Goal: Information Seeking & Learning: Learn about a topic

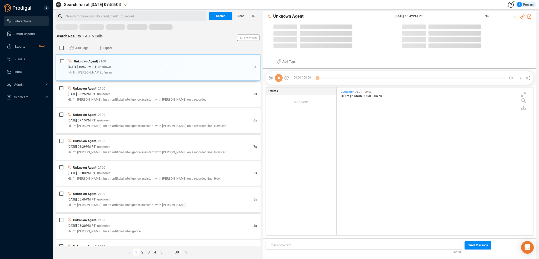
scroll to position [147, 194]
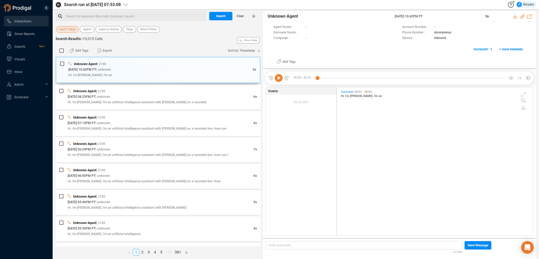
click at [66, 31] on span "Last 7 days" at bounding box center [67, 29] width 16 height 7
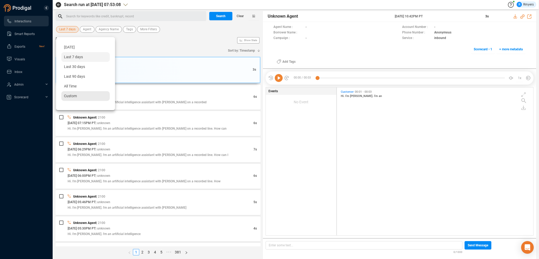
click at [73, 98] on span "Custom" at bounding box center [70, 96] width 13 height 4
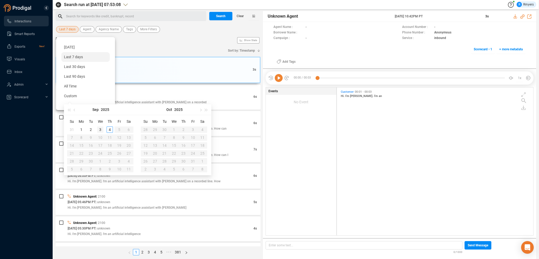
type input "[DATE]"
click at [100, 128] on div "3" at bounding box center [100, 129] width 6 height 6
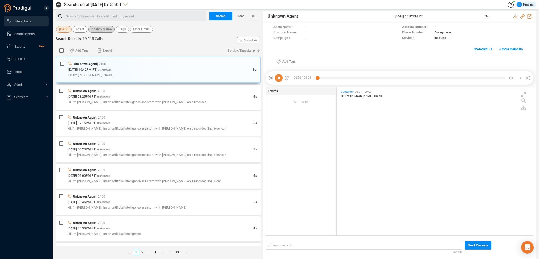
click at [96, 30] on span "Agency Name" at bounding box center [102, 29] width 20 height 7
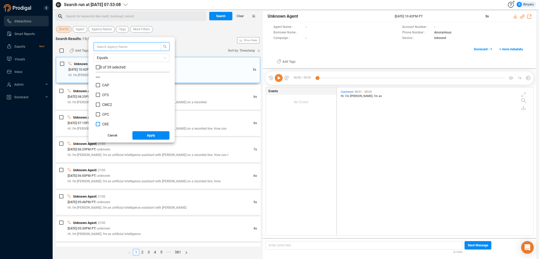
scroll to position [79, 0]
click at [105, 106] on span "CRM" at bounding box center [106, 107] width 8 height 4
click at [100, 106] on input "CRM" at bounding box center [98, 107] width 4 height 4
checkbox input "true"
click at [140, 135] on button "Apply" at bounding box center [150, 135] width 37 height 8
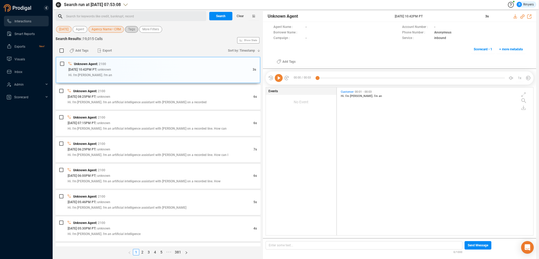
click at [130, 30] on span "Tags" at bounding box center [131, 29] width 7 height 7
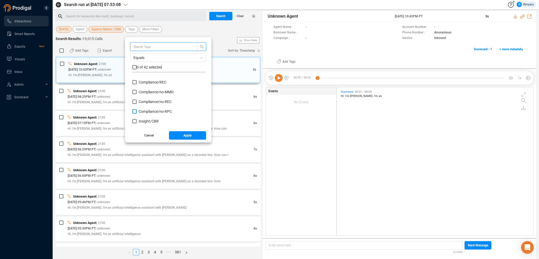
scroll to position [53, 0]
click at [144, 96] on span "Insight/ CBR" at bounding box center [149, 95] width 20 height 4
click at [137, 96] on input "Insight/ CBR" at bounding box center [134, 95] width 4 height 4
checkbox input "true"
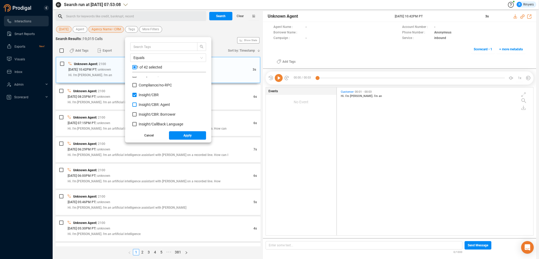
click at [144, 103] on span "Insight/ CBR: Agent" at bounding box center [154, 104] width 31 height 4
click at [137, 103] on input "Insight/ CBR: Agent" at bounding box center [134, 104] width 4 height 4
checkbox input "true"
click at [146, 114] on span "Insight/ CBR: Borrower" at bounding box center [157, 114] width 37 height 4
click at [137, 114] on input "Insight/ CBR: Borrower" at bounding box center [134, 114] width 4 height 4
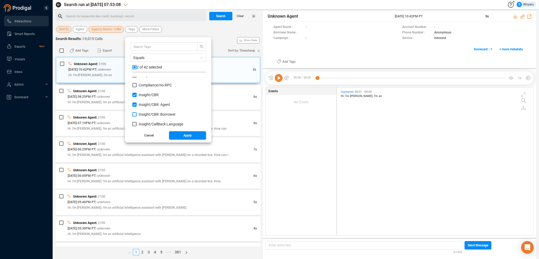
checkbox input "true"
click at [144, 96] on span "Red Flag/ Bankruptcy Language" at bounding box center [165, 95] width 52 height 4
click at [137, 96] on input "Red Flag/ Bankruptcy Language" at bounding box center [134, 95] width 4 height 4
checkbox input "true"
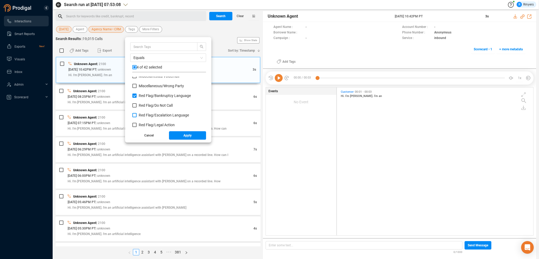
click at [148, 114] on span "Red Flag/ Escalation Language" at bounding box center [164, 115] width 50 height 4
click at [137, 114] on input "Red Flag/ Escalation Language" at bounding box center [134, 115] width 4 height 4
checkbox input "true"
click at [149, 124] on span "Red Flag/ Legal Action" at bounding box center [157, 125] width 36 height 4
click at [137, 124] on input "Red Flag/ Legal Action" at bounding box center [134, 125] width 4 height 4
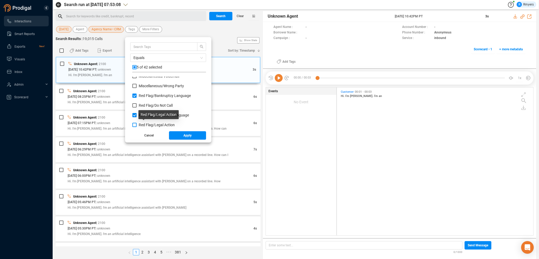
checkbox input "true"
click at [148, 108] on span "Red Flag/ Legal Action: Agent" at bounding box center [162, 108] width 47 height 4
click at [137, 108] on input "Red Flag/ Legal Action: Agent" at bounding box center [134, 108] width 4 height 4
checkbox input "true"
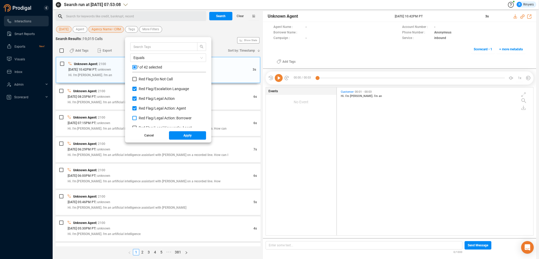
click at [149, 117] on span "Red Flag/ Legal Action: Borrower" at bounding box center [165, 118] width 53 height 4
click at [137, 117] on input "Red Flag/ Legal Action: Borrower" at bounding box center [134, 118] width 4 height 4
checkbox input "true"
click at [147, 101] on span "Red Flag/ Legal Keywords: Agent" at bounding box center [165, 101] width 53 height 4
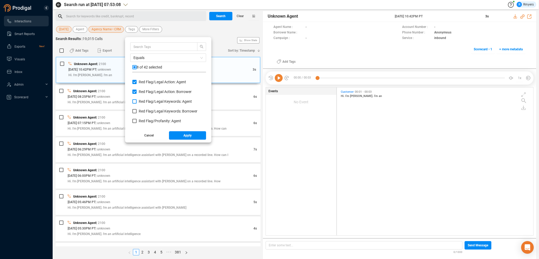
click at [137, 101] on input "Red Flag/ Legal Keywords: Agent" at bounding box center [134, 101] width 4 height 4
checkbox input "true"
drag, startPoint x: 147, startPoint y: 109, endPoint x: 148, endPoint y: 113, distance: 3.7
click at [147, 110] on span "Red Flag/ Legal Keywords: Borrower" at bounding box center [168, 111] width 59 height 4
click at [137, 110] on input "Red Flag/ Legal Keywords: Borrower" at bounding box center [134, 111] width 4 height 4
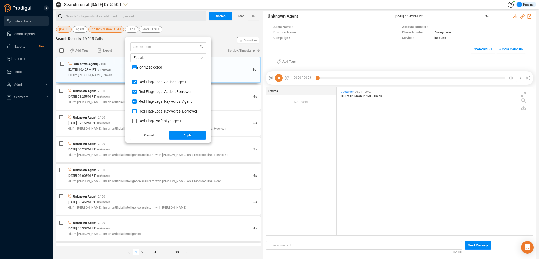
checkbox input "true"
click at [148, 121] on span "Red Flag/ Profanity: Agent" at bounding box center [160, 121] width 42 height 4
click at [137, 121] on input "Red Flag/ Profanity: Agent" at bounding box center [134, 121] width 4 height 4
checkbox input "true"
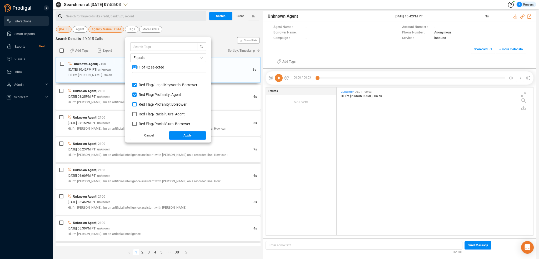
click at [147, 105] on span "Red Flag/ Profanity: Borrower" at bounding box center [163, 104] width 48 height 4
click at [137, 105] on input "Red Flag/ Profanity: Borrower" at bounding box center [134, 104] width 4 height 4
checkbox input "true"
click at [147, 112] on span "Red Flag/ Racial Slurs: Agent" at bounding box center [162, 114] width 46 height 4
click at [137, 112] on input "Red Flag/ Racial Slurs: Agent" at bounding box center [134, 114] width 4 height 4
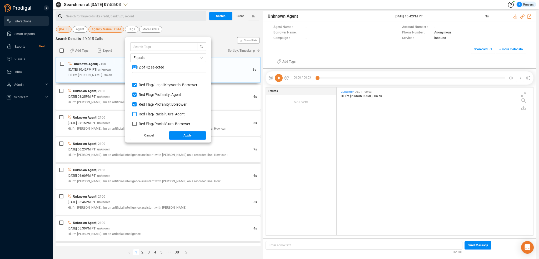
checkbox input "true"
click at [148, 123] on span "Red Flag/ Racial Slurs: Borrower" at bounding box center [165, 124] width 52 height 4
click at [137, 123] on input "Red Flag/ Racial Slurs: Borrower" at bounding box center [134, 124] width 4 height 4
checkbox input "true"
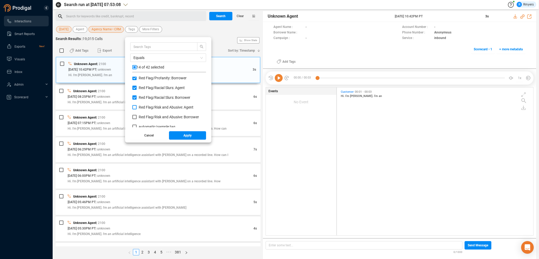
click at [146, 106] on span "Red Flag/ Risk and Abusive: Agent" at bounding box center [166, 107] width 55 height 4
click at [137, 106] on input "Red Flag/ Risk and Abusive: Agent" at bounding box center [134, 107] width 4 height 4
checkbox input "true"
click at [146, 117] on span "Red Flag/ Risk and Abusive: Borrower" at bounding box center [169, 117] width 60 height 4
click at [137, 117] on input "Red Flag/ Risk and Abusive: Borrower" at bounding box center [134, 117] width 4 height 4
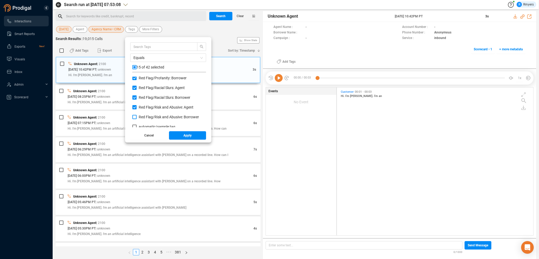
checkbox input "true"
drag, startPoint x: 179, startPoint y: 136, endPoint x: 172, endPoint y: 131, distance: 8.3
click at [179, 136] on button "Apply" at bounding box center [187, 135] width 37 height 8
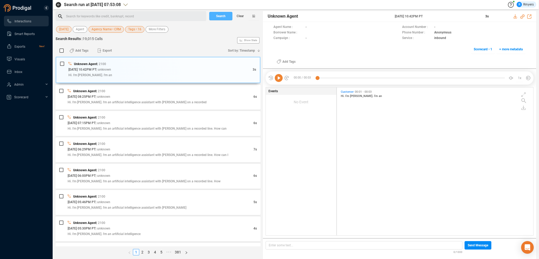
click at [217, 17] on span "Search" at bounding box center [220, 16] width 9 height 8
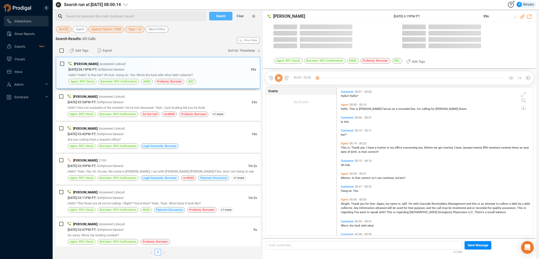
scroll to position [147, 194]
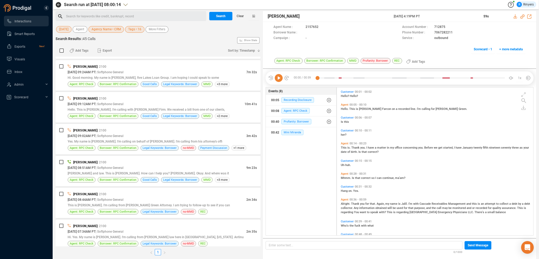
click at [135, 228] on div "[DATE] 07:34AM PT | Softphone General" at bounding box center [157, 231] width 179 height 6
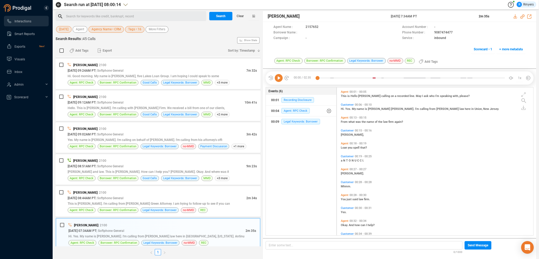
click at [278, 78] on icon at bounding box center [279, 78] width 8 height 8
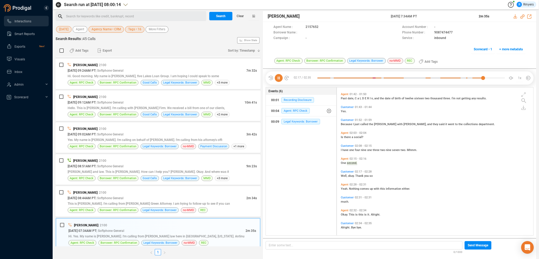
scroll to position [322, 0]
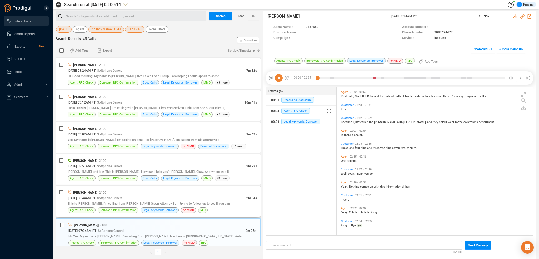
click at [130, 202] on span "This is [PERSON_NAME]. I'm calling from [PERSON_NAME] Green Attorney. I am tryi…" at bounding box center [149, 204] width 162 height 4
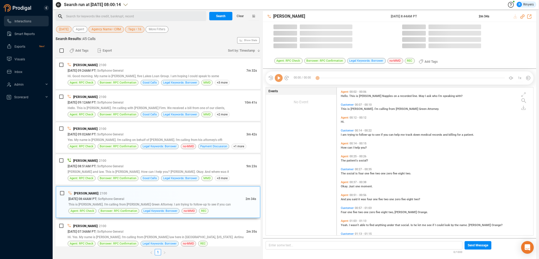
scroll to position [147, 194]
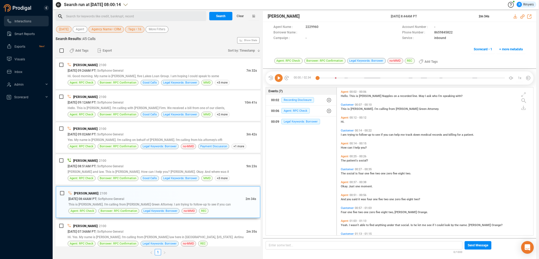
click at [278, 80] on icon at bounding box center [279, 78] width 8 height 8
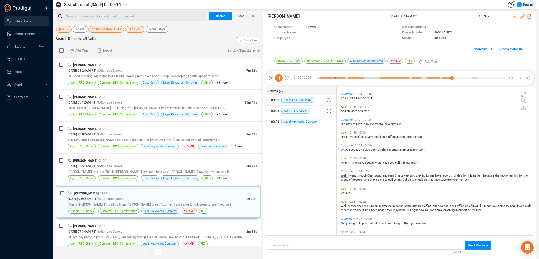
scroll to position [151, 0]
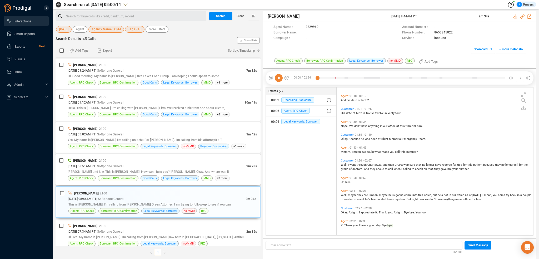
click at [130, 158] on div "[PERSON_NAME] | 2100" at bounding box center [162, 161] width 189 height 6
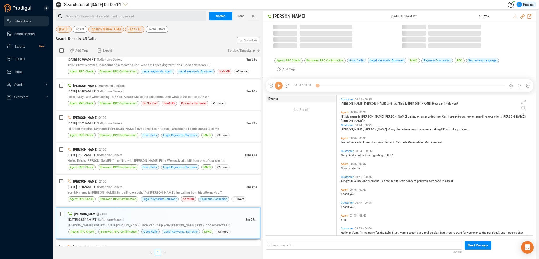
scroll to position [1, 3]
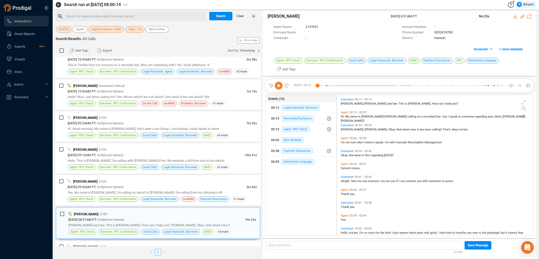
click at [277, 82] on icon at bounding box center [279, 86] width 8 height 8
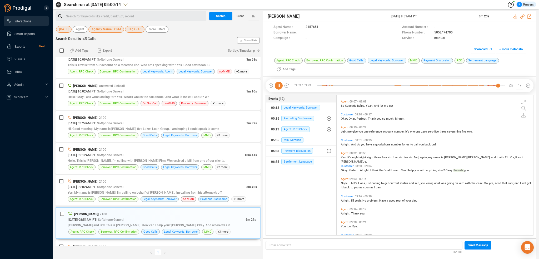
scroll to position [659, 0]
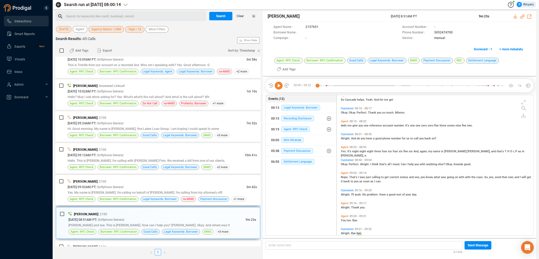
click at [139, 185] on div "[DATE] 09:02AM PT | Softphone General" at bounding box center [157, 187] width 179 height 6
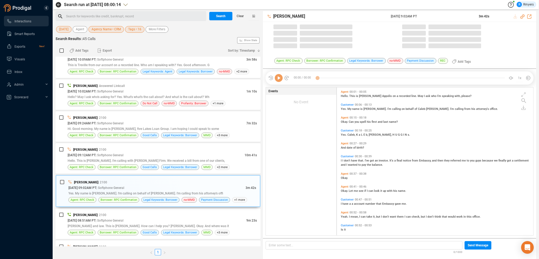
scroll to position [147, 194]
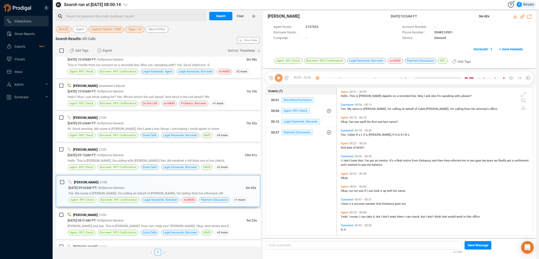
click at [280, 80] on icon at bounding box center [279, 78] width 8 height 8
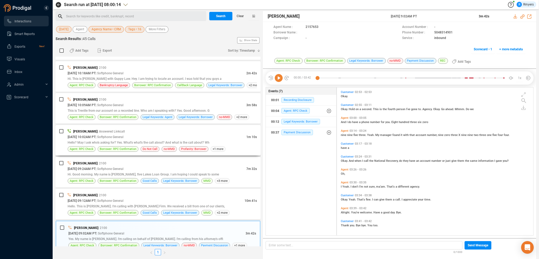
scroll to position [1214, 0]
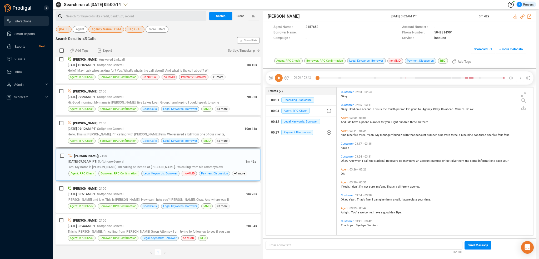
click at [149, 138] on span "Good Calls" at bounding box center [150, 140] width 14 height 5
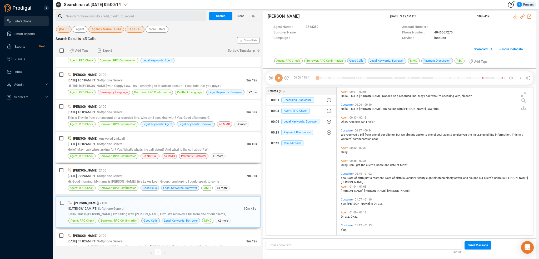
scroll to position [1109, 0]
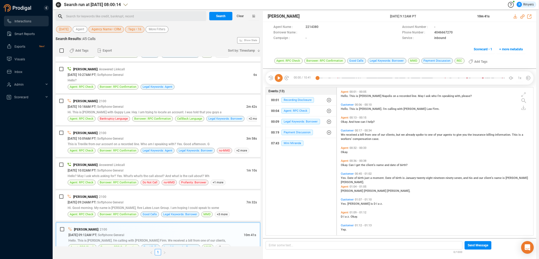
click at [279, 79] on icon at bounding box center [279, 78] width 8 height 8
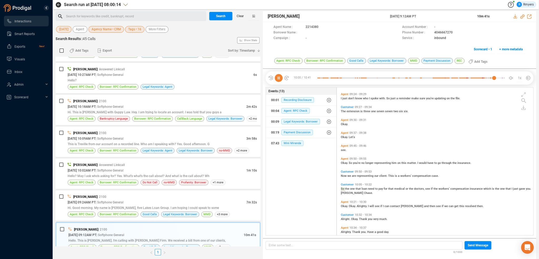
scroll to position [693, 0]
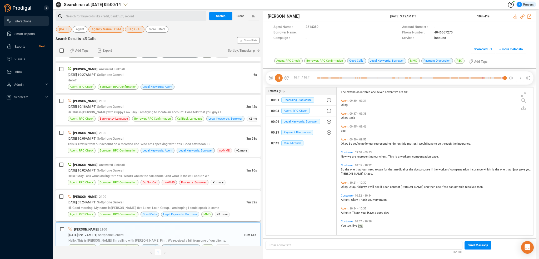
click at [146, 199] on div "[DATE] 09:24AM PT | Softphone General" at bounding box center [157, 202] width 179 height 6
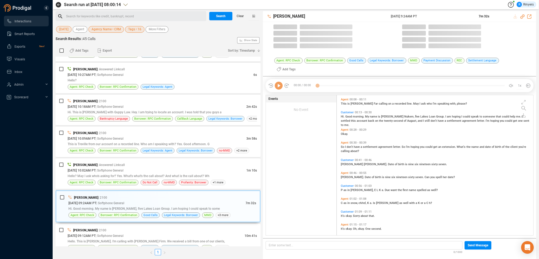
scroll to position [147, 194]
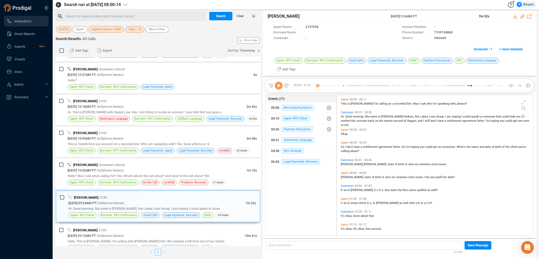
click at [278, 82] on icon at bounding box center [279, 86] width 8 height 8
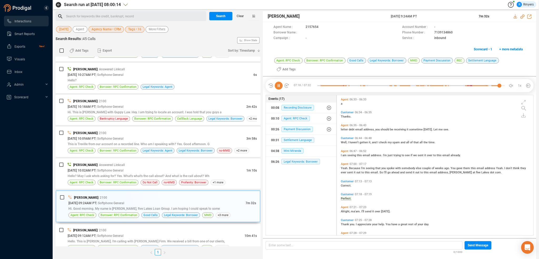
scroll to position [598, 0]
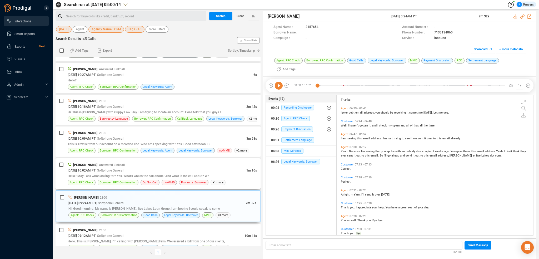
click at [123, 168] on span "| Softphone General" at bounding box center [110, 170] width 28 height 4
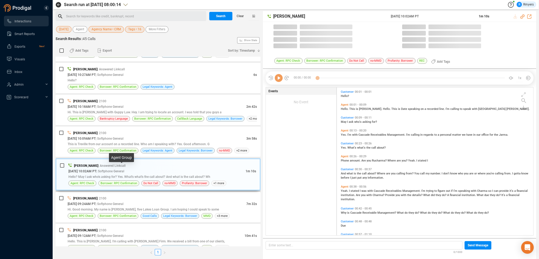
scroll to position [147, 194]
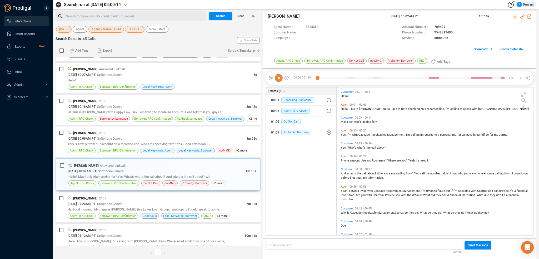
click at [277, 79] on icon at bounding box center [279, 78] width 8 height 8
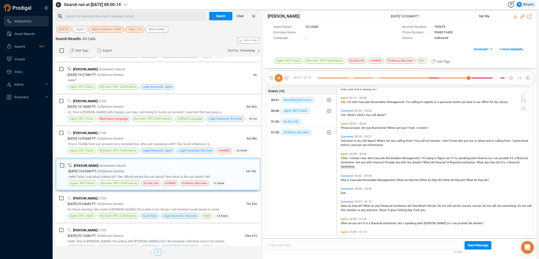
scroll to position [43, 0]
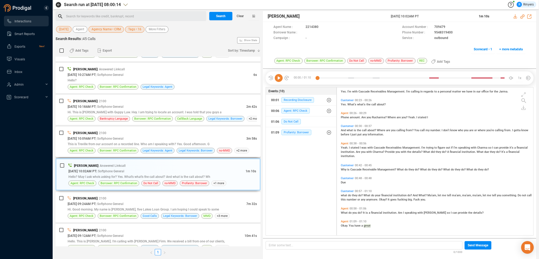
click at [123, 136] on span "| Softphone General" at bounding box center [110, 138] width 28 height 4
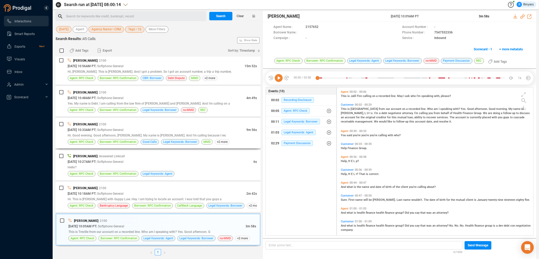
scroll to position [1030, 0]
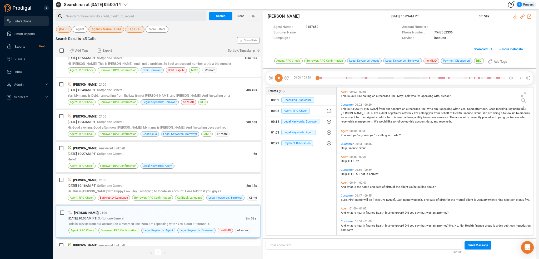
click at [279, 79] on icon at bounding box center [279, 78] width 8 height 8
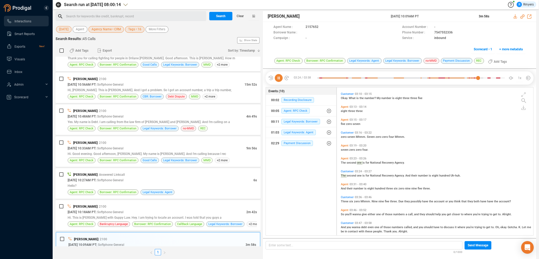
scroll to position [358, 0]
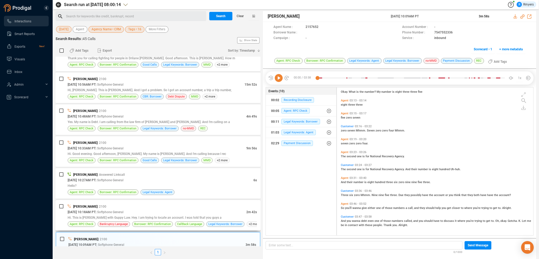
click at [209, 200] on div "[PERSON_NAME] | 2100 [DATE] 10:18AM PT | Softphone General 2m 42s Hi. This is […" at bounding box center [158, 215] width 205 height 31
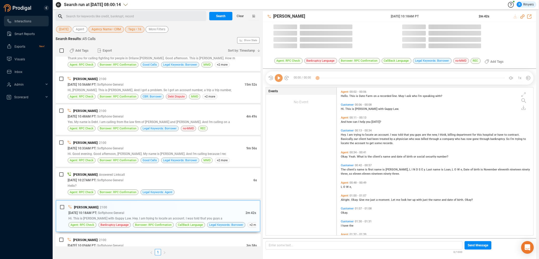
scroll to position [147, 194]
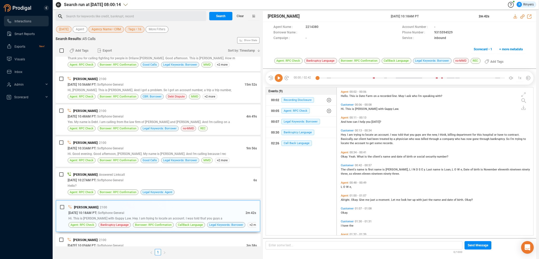
click at [280, 80] on icon at bounding box center [279, 78] width 8 height 8
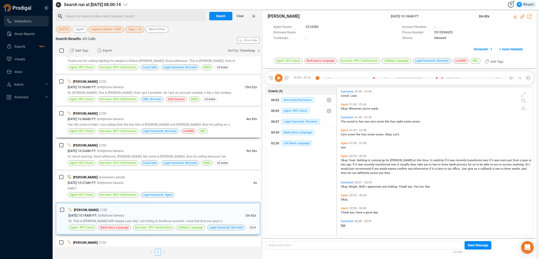
scroll to position [977, 0]
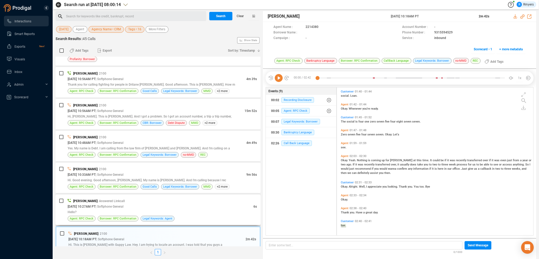
click at [177, 203] on div "[DATE] 10:27AM PT | Softphone General" at bounding box center [161, 206] width 186 height 6
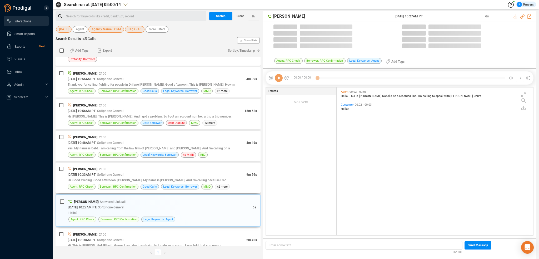
scroll to position [147, 194]
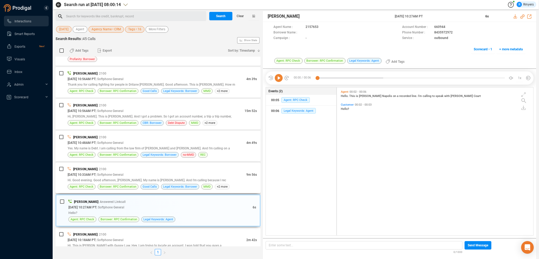
click at [177, 172] on div "[DATE] 10:33AM PT | Softphone General" at bounding box center [157, 175] width 179 height 6
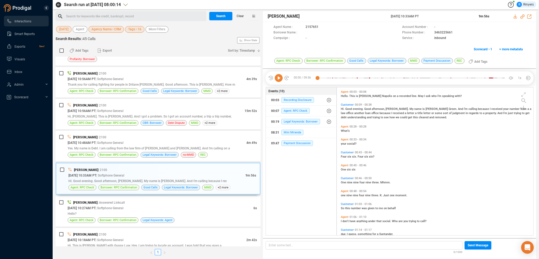
click at [276, 79] on icon at bounding box center [279, 78] width 8 height 8
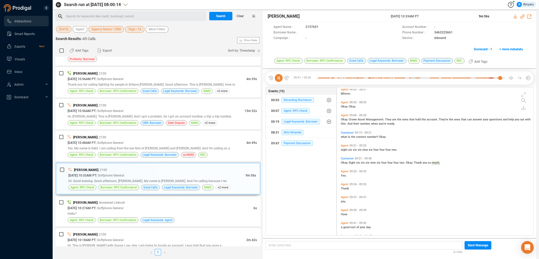
scroll to position [1052, 0]
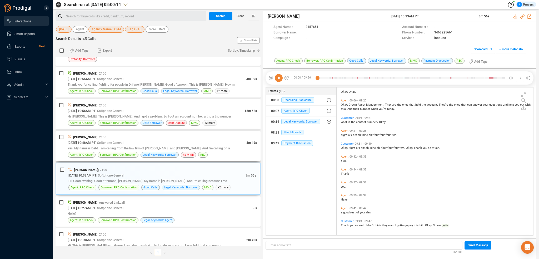
click at [122, 145] on div "Yes. My name is Debt. I am calling from the law firm of [PERSON_NAME] and [PERS…" at bounding box center [162, 148] width 189 height 6
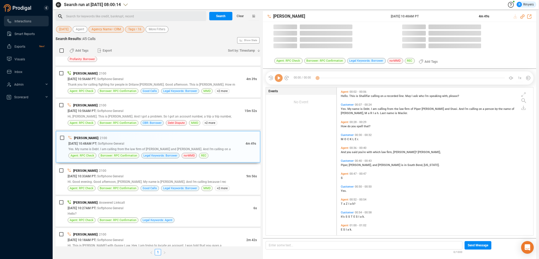
scroll to position [147, 194]
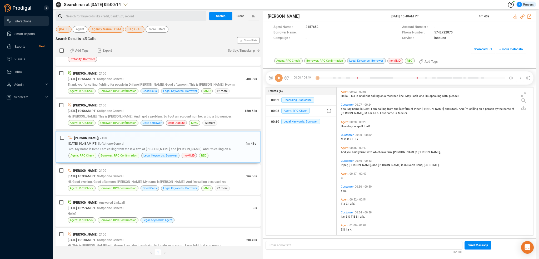
click at [279, 80] on icon at bounding box center [279, 78] width 8 height 8
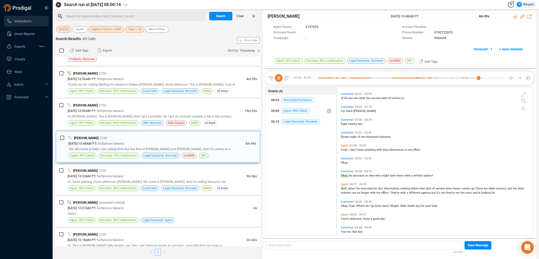
scroll to position [322, 0]
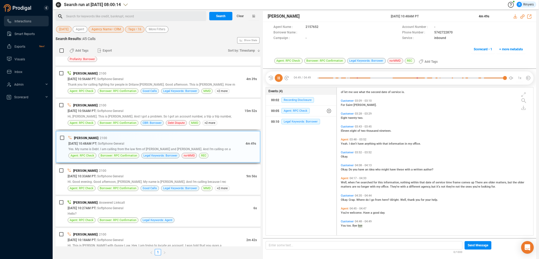
drag, startPoint x: 181, startPoint y: 104, endPoint x: 179, endPoint y: 130, distance: 26.2
click at [181, 104] on div "[PERSON_NAME] | 2100" at bounding box center [162, 105] width 189 height 6
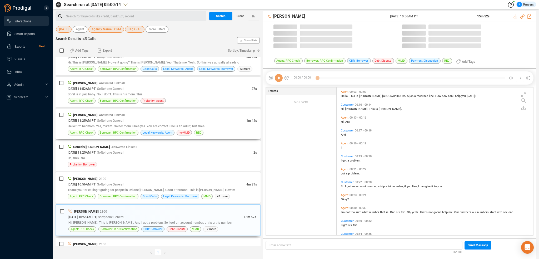
scroll to position [147, 194]
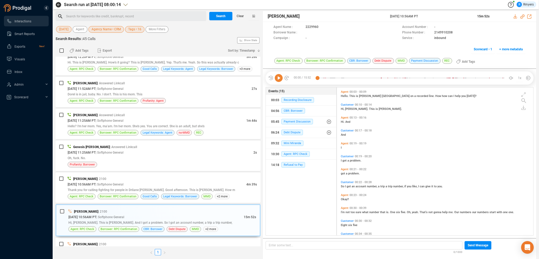
click at [280, 79] on icon at bounding box center [279, 78] width 8 height 8
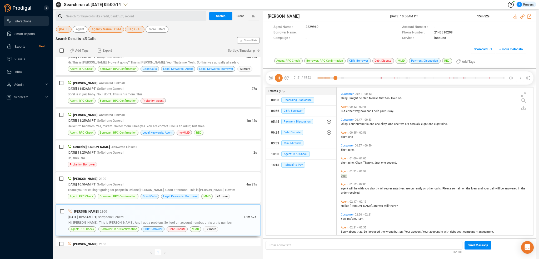
scroll to position [165, 0]
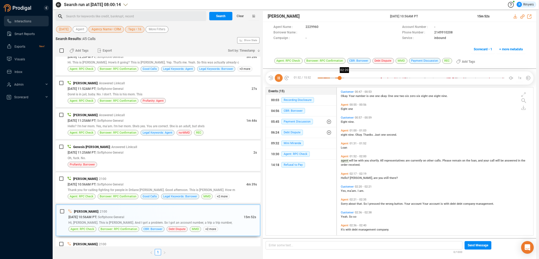
click at [345, 78] on div at bounding box center [410, 78] width 187 height 8
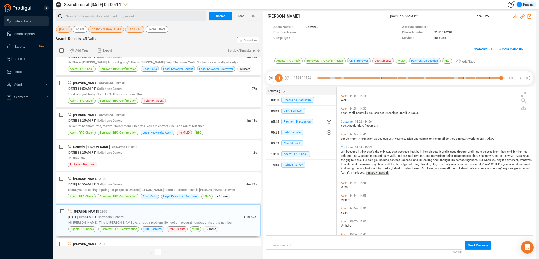
scroll to position [1482, 0]
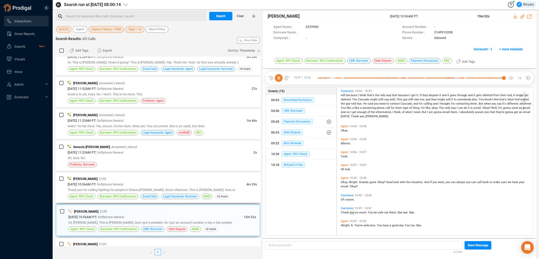
click at [162, 176] on div "[PERSON_NAME] | 2100" at bounding box center [162, 179] width 189 height 6
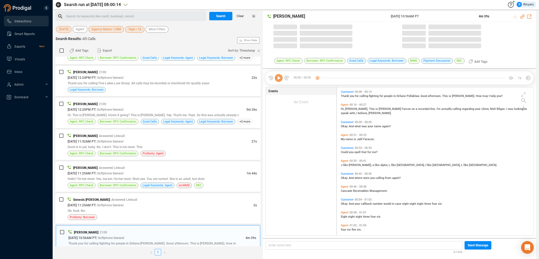
scroll to position [147, 194]
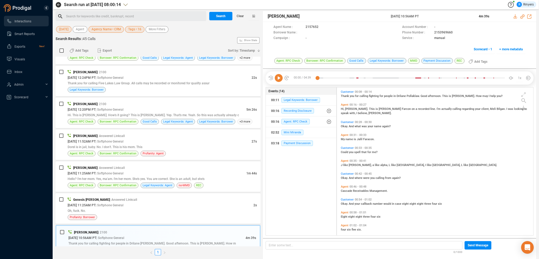
click at [277, 77] on icon at bounding box center [279, 78] width 8 height 8
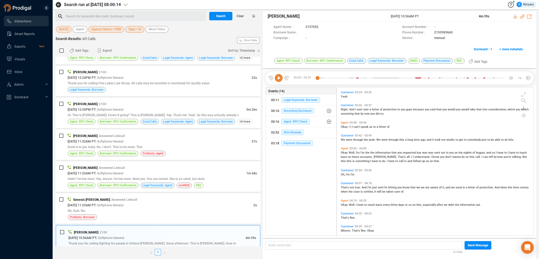
scroll to position [426, 0]
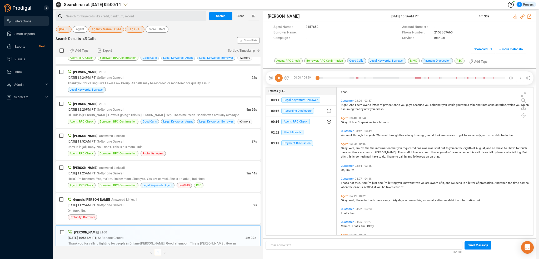
click at [328, 122] on icon "button" at bounding box center [329, 122] width 4 height 4
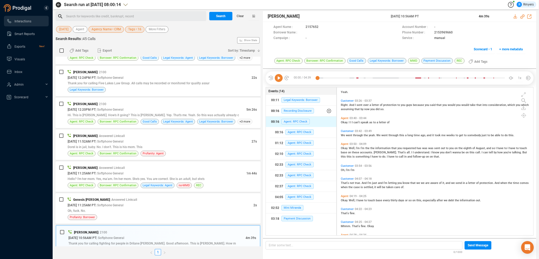
click at [331, 109] on icon "button" at bounding box center [329, 111] width 4 height 4
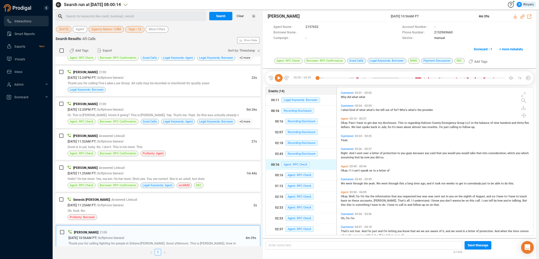
scroll to position [400, 0]
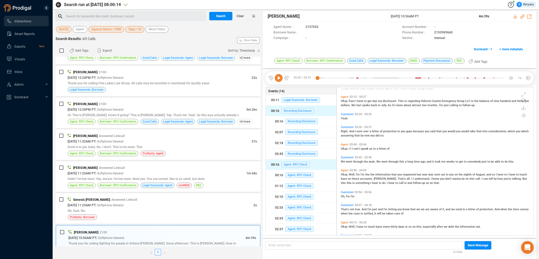
click at [345, 175] on span "Okay." at bounding box center [345, 174] width 8 height 3
click at [277, 76] on icon at bounding box center [279, 78] width 8 height 8
click at [278, 80] on icon at bounding box center [279, 78] width 8 height 8
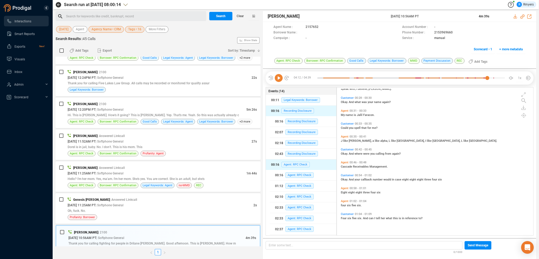
scroll to position [0, 0]
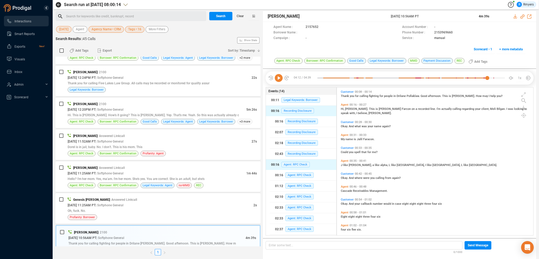
click at [281, 77] on icon at bounding box center [279, 78] width 8 height 8
click at [320, 78] on div at bounding box center [410, 78] width 187 height 8
click at [521, 17] on icon at bounding box center [522, 16] width 4 height 4
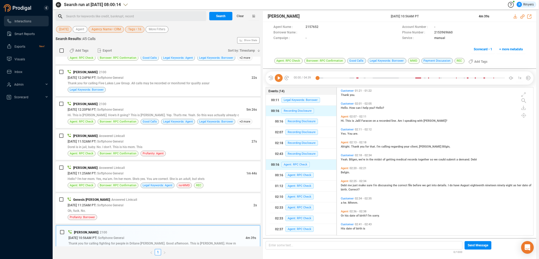
scroll to position [237, 0]
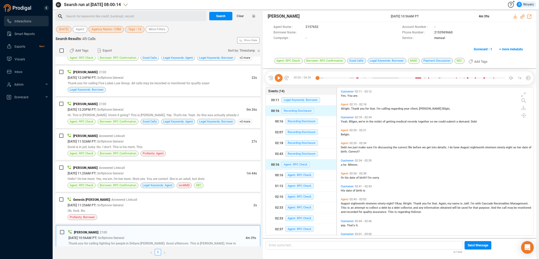
drag, startPoint x: 280, startPoint y: 79, endPoint x: 298, endPoint y: 90, distance: 21.1
click at [280, 79] on icon at bounding box center [279, 78] width 8 height 8
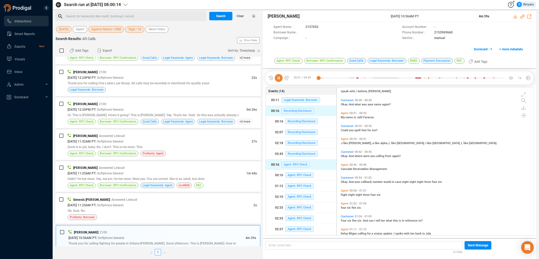
scroll to position [0, 0]
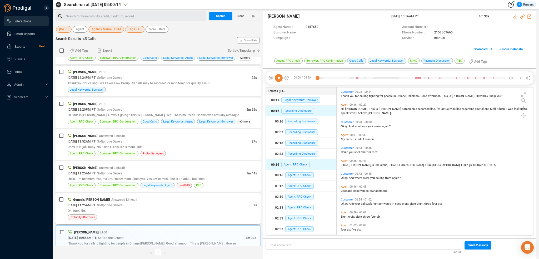
click at [145, 210] on div "Genesis [PERSON_NAME] | Answered Linkcall [DATE] 11:25AM PT | Softphone General…" at bounding box center [162, 208] width 189 height 23
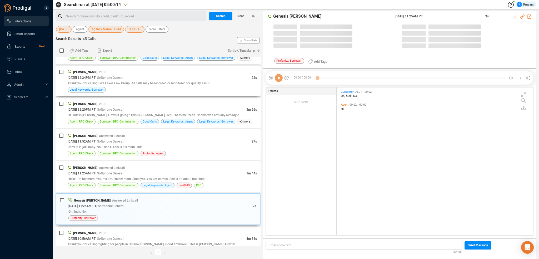
scroll to position [147, 194]
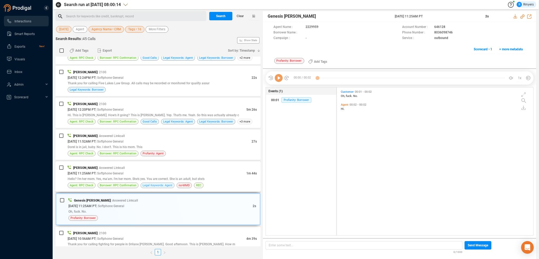
click at [149, 183] on span "Legal Keywords: Agent" at bounding box center [158, 185] width 30 height 5
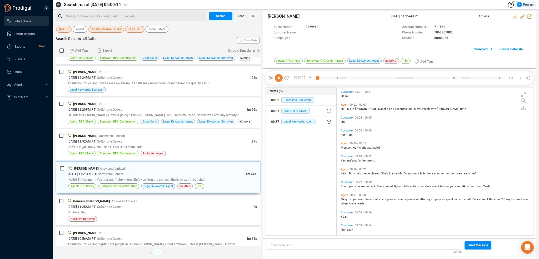
click at [278, 79] on icon at bounding box center [279, 78] width 8 height 8
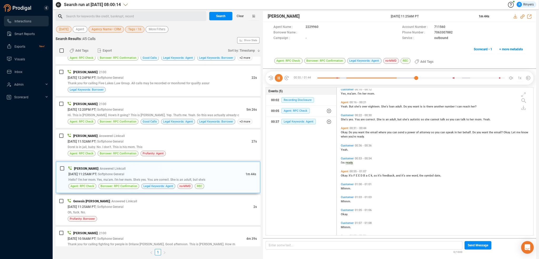
scroll to position [80, 0]
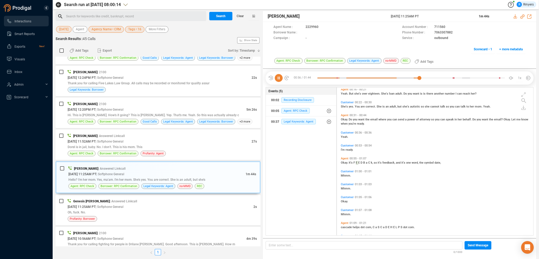
click at [277, 78] on icon at bounding box center [279, 78] width 8 height 8
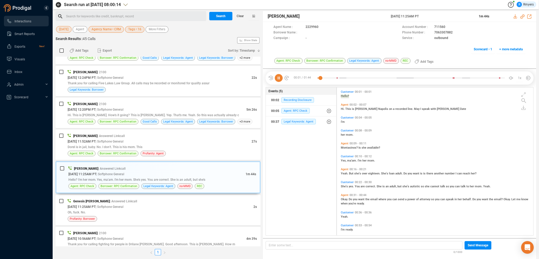
drag, startPoint x: 438, startPoint y: 82, endPoint x: 442, endPoint y: 78, distance: 5.8
click at [439, 82] on div "00:01 / 01:44 00:39 1x" at bounding box center [400, 77] width 268 height 13
drag, startPoint x: 443, startPoint y: 75, endPoint x: 447, endPoint y: 77, distance: 5.2
click at [444, 76] on div at bounding box center [410, 78] width 187 height 8
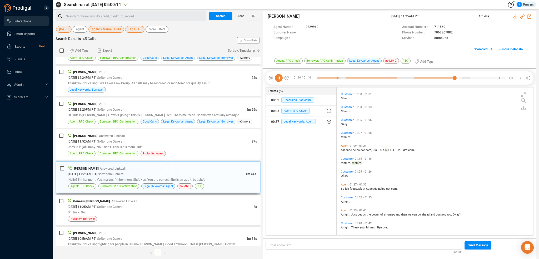
scroll to position [144, 0]
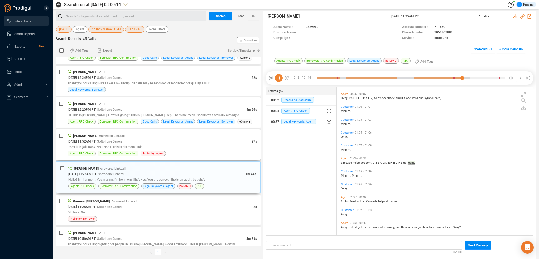
click at [185, 147] on div "[PERSON_NAME] | Answered Linkcall [DATE] 11:52AM PT | Softphone General 27s Dor…" at bounding box center [162, 144] width 189 height 23
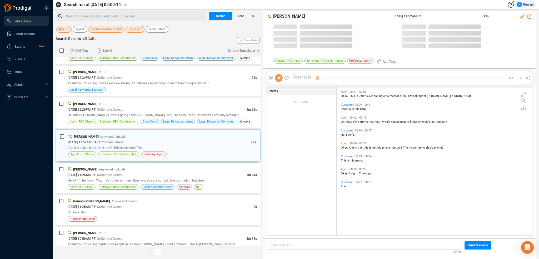
scroll to position [147, 194]
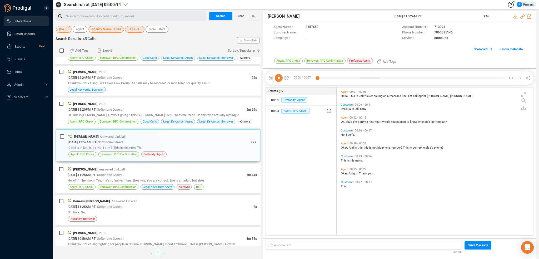
click at [278, 82] on div "00:00 / 00:27 1x" at bounding box center [400, 77] width 268 height 13
click at [280, 79] on icon at bounding box center [279, 78] width 8 height 8
click at [132, 112] on div "Hi. This is [PERSON_NAME]. How's it going? This is [PERSON_NAME]. Yep. That's m…" at bounding box center [162, 115] width 189 height 6
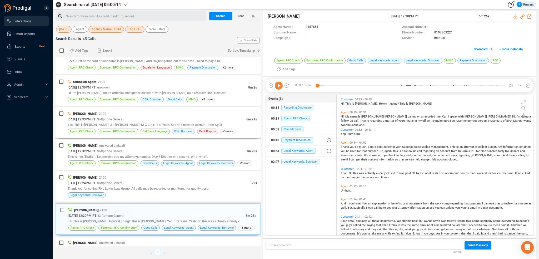
scroll to position [714, 0]
click at [277, 82] on icon at bounding box center [279, 86] width 8 height 8
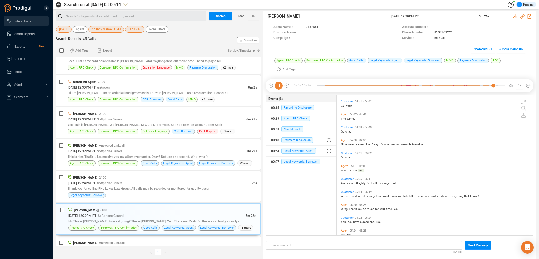
scroll to position [471, 0]
click at [138, 187] on span "Thank you for calling Five Lakes Law Group. All calls may be recorded or monito…" at bounding box center [139, 189] width 142 height 4
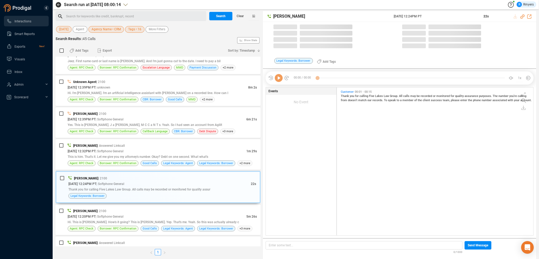
scroll to position [147, 194]
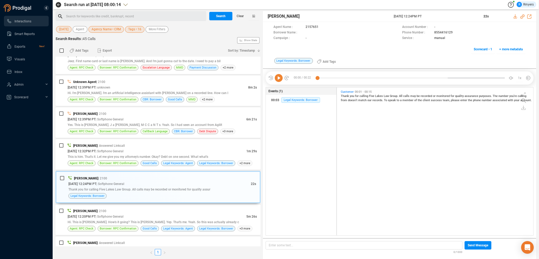
click at [280, 81] on icon at bounding box center [279, 78] width 8 height 8
click at [167, 149] on div "[DATE] 12:32PM PT | Softphone General" at bounding box center [157, 151] width 179 height 6
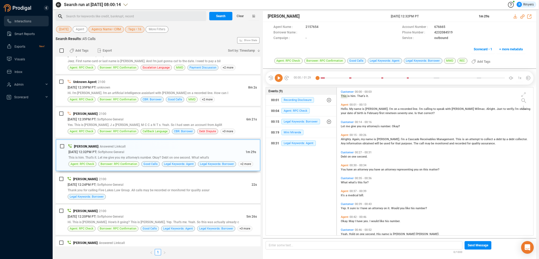
click at [278, 77] on icon at bounding box center [279, 78] width 8 height 8
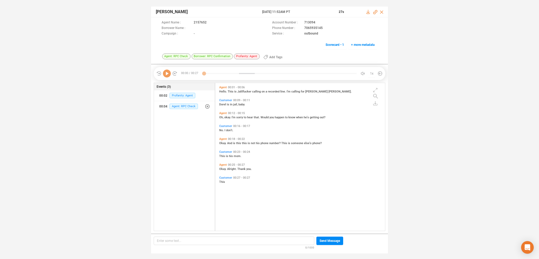
scroll to position [147, 167]
click at [168, 74] on icon at bounding box center [167, 73] width 8 height 8
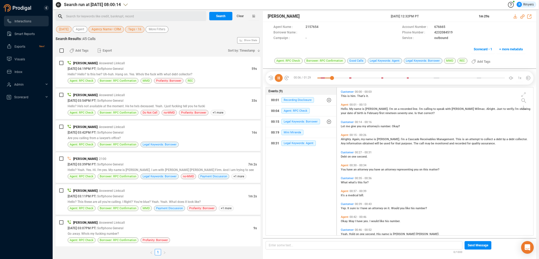
scroll to position [147, 194]
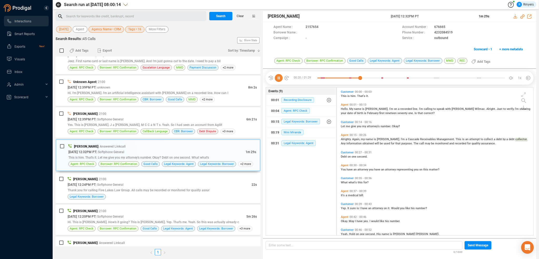
click at [278, 77] on icon at bounding box center [279, 78] width 8 height 8
click at [278, 79] on icon at bounding box center [279, 78] width 8 height 8
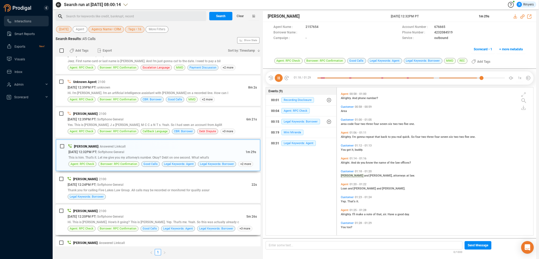
scroll to position [176, 0]
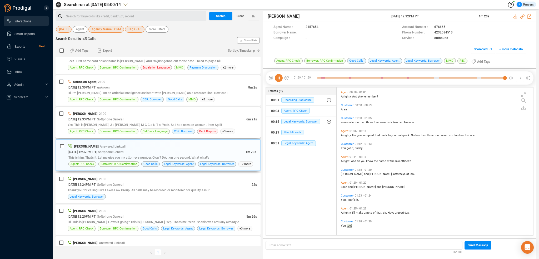
click at [105, 131] on span "Borrower: RPC Confirmation" at bounding box center [118, 131] width 41 height 6
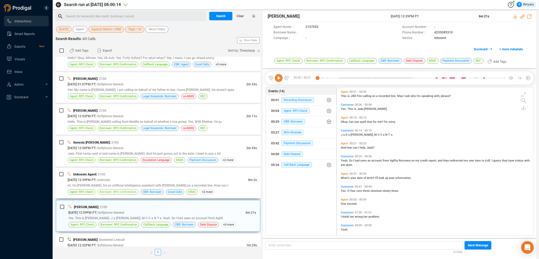
scroll to position [609, 0]
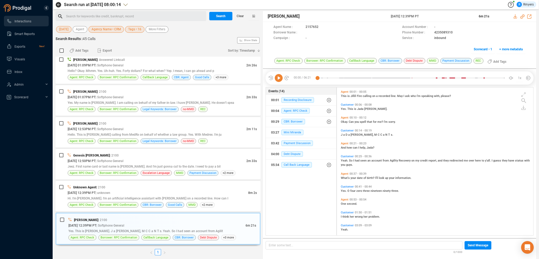
drag, startPoint x: 279, startPoint y: 78, endPoint x: 265, endPoint y: 94, distance: 21.4
click at [279, 79] on icon at bounding box center [279, 78] width 8 height 8
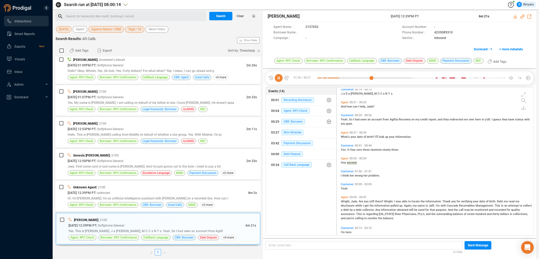
scroll to position [54, 0]
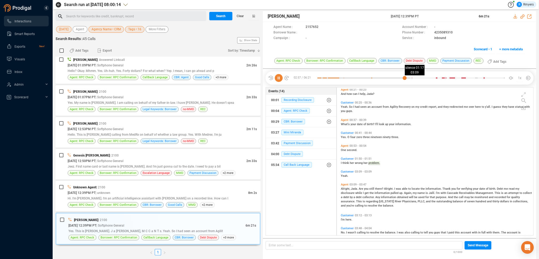
click at [411, 77] on div at bounding box center [410, 78] width 187 height 8
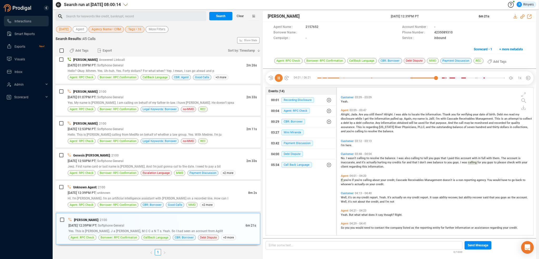
scroll to position [147, 0]
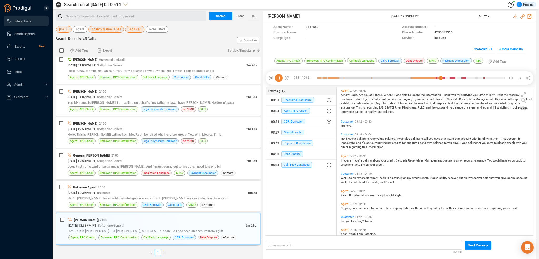
click at [277, 78] on icon at bounding box center [279, 78] width 8 height 8
click at [278, 77] on icon at bounding box center [279, 78] width 8 height 8
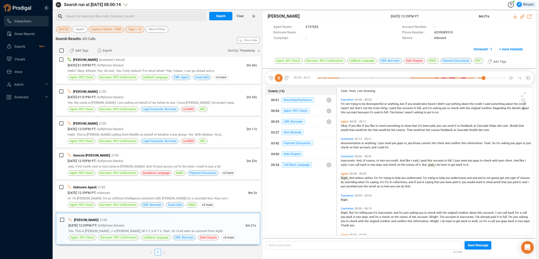
scroll to position [304, 0]
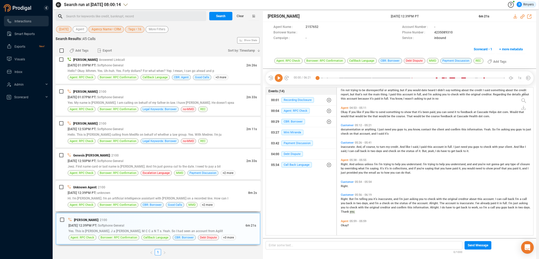
click at [144, 195] on div "Hi. I'm [PERSON_NAME]. I'm an artificial intelligence assistant with [PERSON_NA…" at bounding box center [162, 198] width 189 height 6
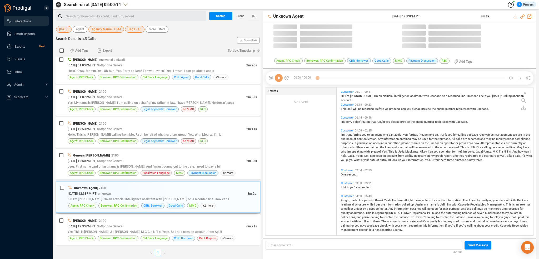
scroll to position [147, 194]
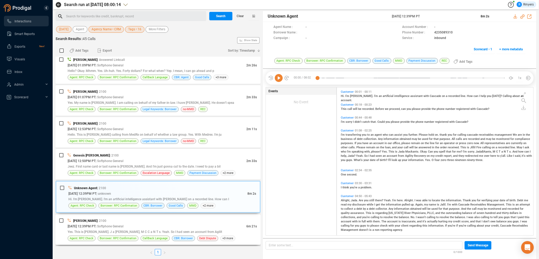
click at [192, 225] on div "09/03/2025 @ 12:39PM PT | Softphone General" at bounding box center [157, 226] width 179 height 6
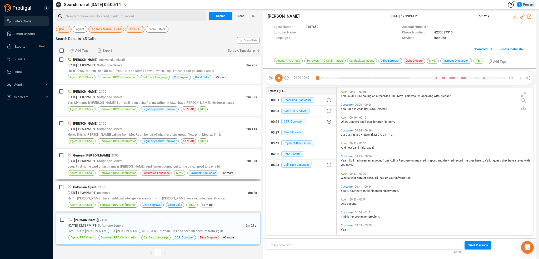
click at [175, 158] on div "09/03/2025 @ 12:50PM PT | Softphone General" at bounding box center [157, 161] width 179 height 6
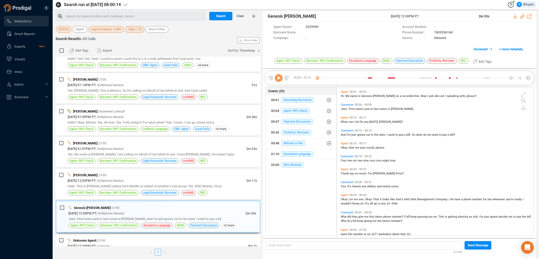
scroll to position [556, 0]
click at [278, 79] on icon at bounding box center [279, 78] width 8 height 8
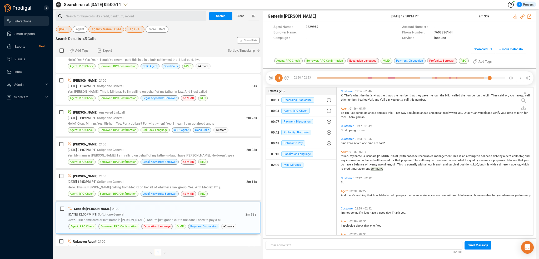
scroll to position [251, 0]
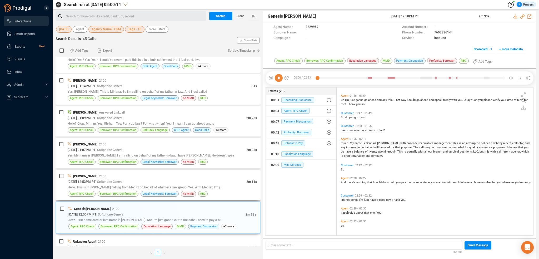
click at [176, 186] on span "Hello. This is [PERSON_NAME] calling from MedRx on behalf of whether a law grou…" at bounding box center [145, 187] width 154 height 4
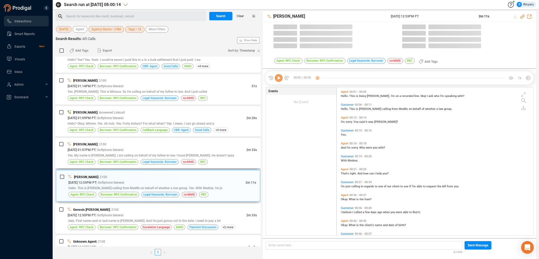
scroll to position [147, 194]
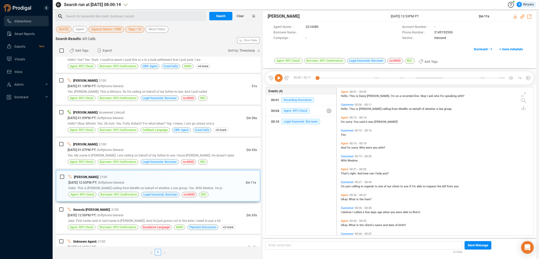
click at [278, 79] on icon at bounding box center [279, 78] width 8 height 8
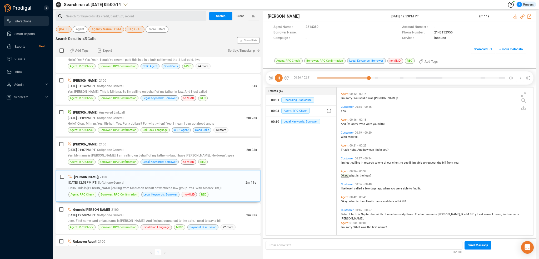
scroll to position [49, 0]
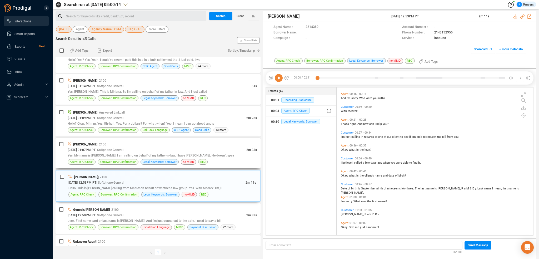
click at [226, 150] on div "09/03/2025 @ 01:07PM PT | Softphone General" at bounding box center [157, 150] width 179 height 6
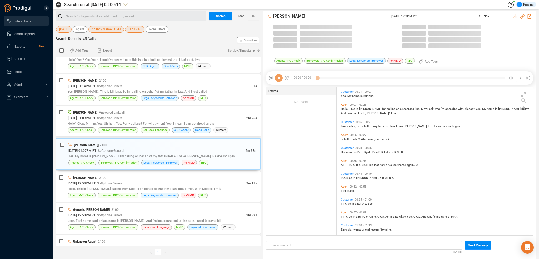
scroll to position [147, 194]
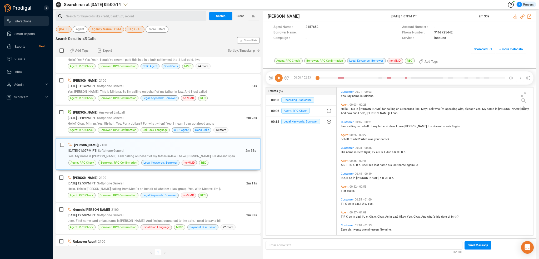
click at [280, 79] on icon at bounding box center [279, 78] width 8 height 8
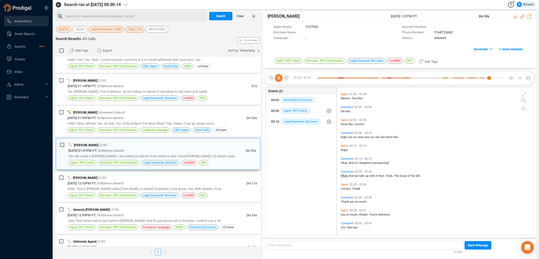
scroll to position [211, 0]
drag, startPoint x: 81, startPoint y: 121, endPoint x: 166, endPoint y: 150, distance: 89.6
click at [81, 122] on span "Hello? Okay. Mhmm. Yes. Uh-huh. Yes. Forty dollars? For what when? Yep. I mean,…" at bounding box center [141, 124] width 147 height 4
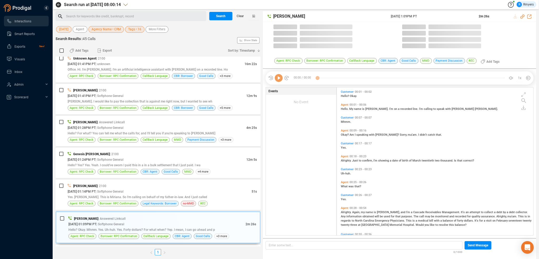
scroll to position [147, 194]
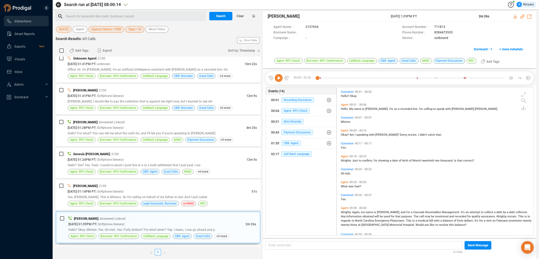
click at [281, 78] on icon at bounding box center [279, 78] width 8 height 8
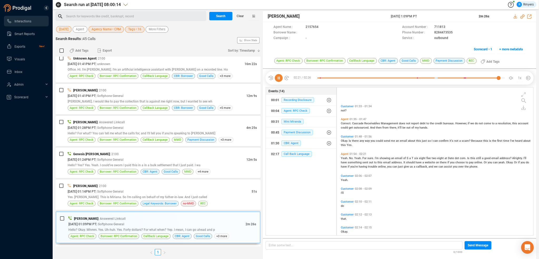
scroll to position [323, 0]
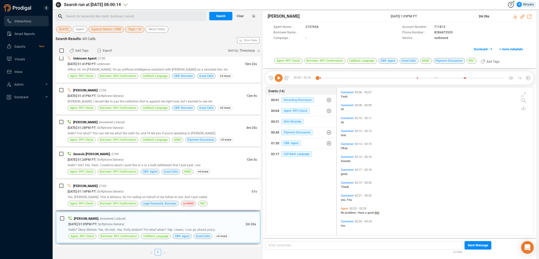
click at [204, 191] on div "09/03/2025 @ 01:14PM PT | Softphone General" at bounding box center [160, 191] width 184 height 6
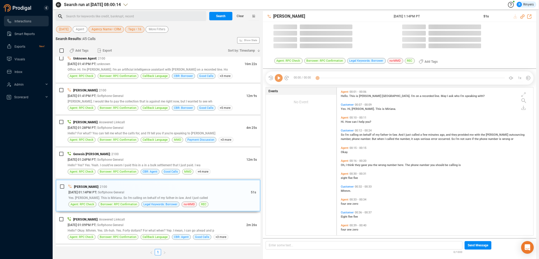
scroll to position [147, 194]
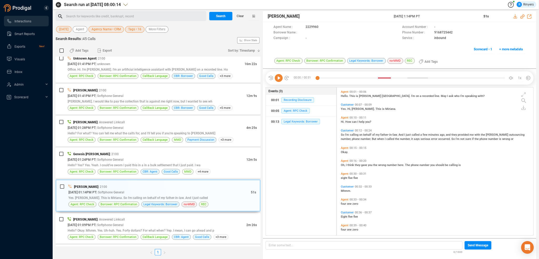
click at [280, 80] on icon at bounding box center [279, 78] width 8 height 8
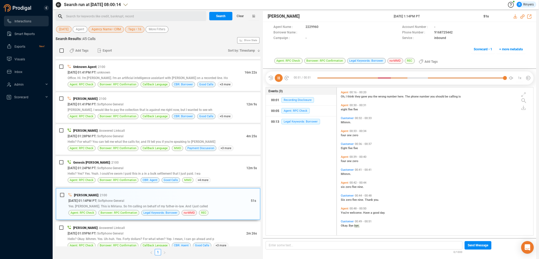
scroll to position [451, 0]
